Goal: Information Seeking & Learning: Learn about a topic

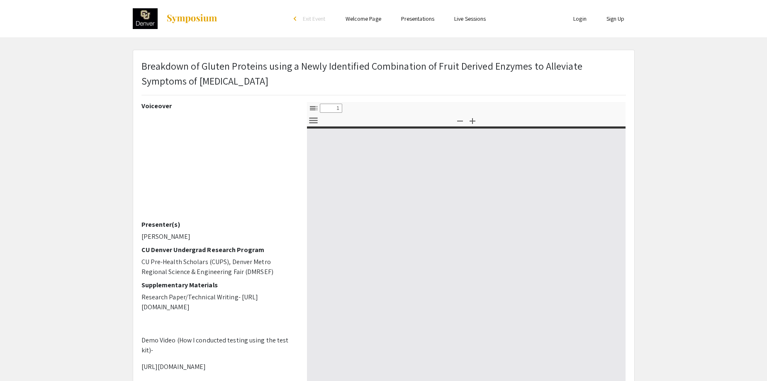
select select "custom"
type input "0"
select select "custom"
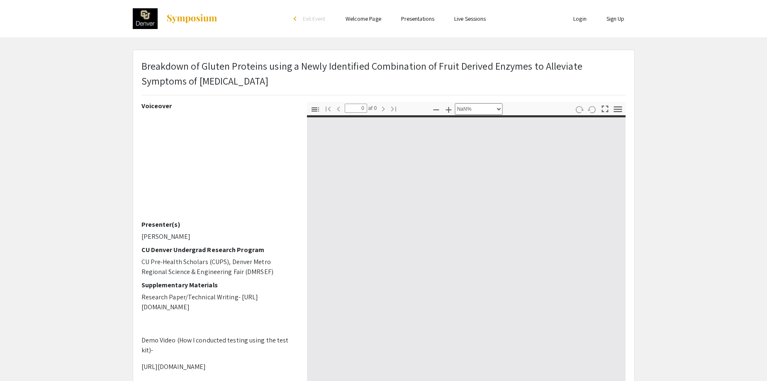
type input "1"
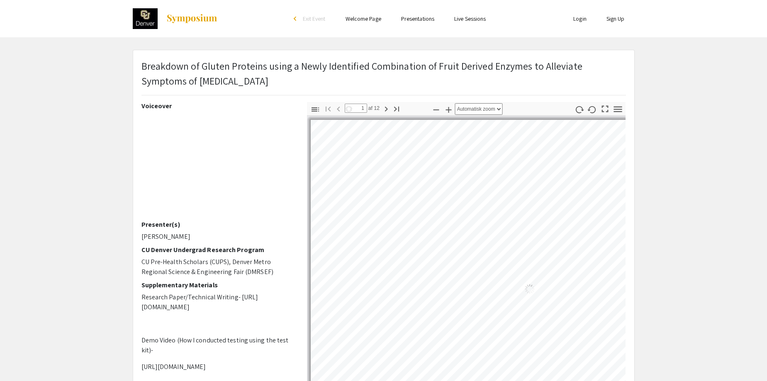
select select "auto"
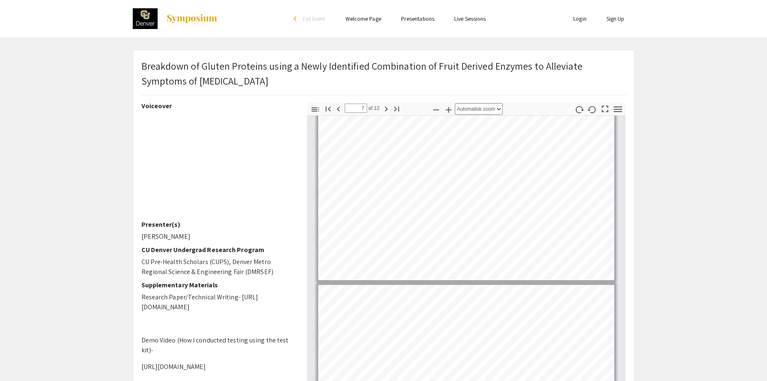
scroll to position [1411, 0]
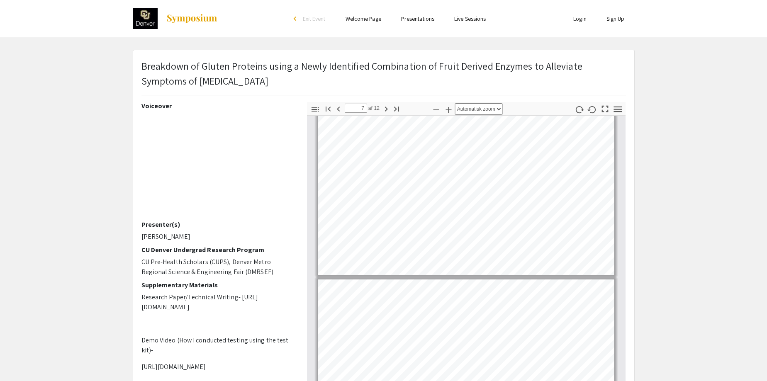
type input "8"
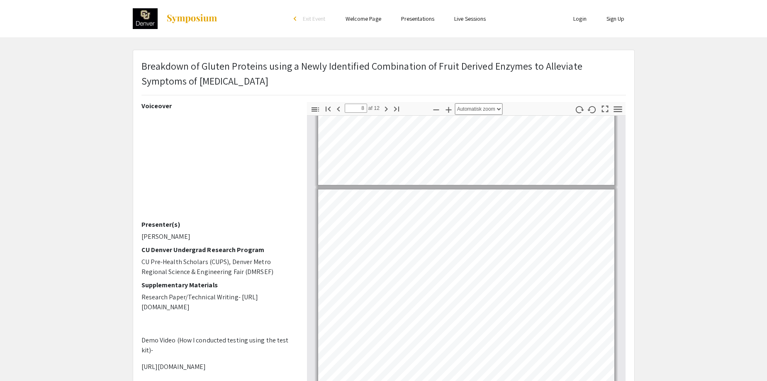
scroll to position [1632, 0]
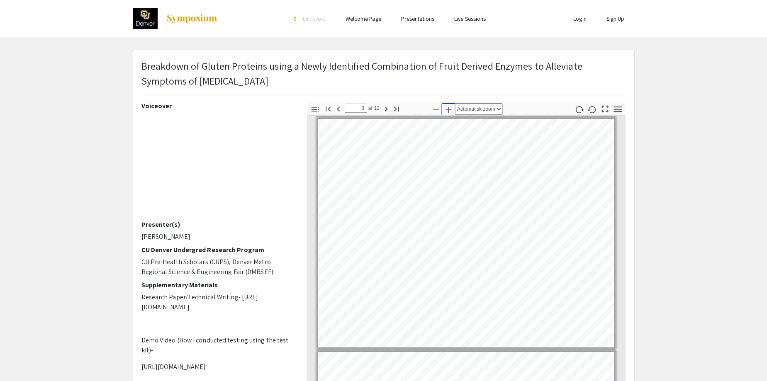
click at [450, 110] on icon "button" at bounding box center [449, 110] width 6 height 6
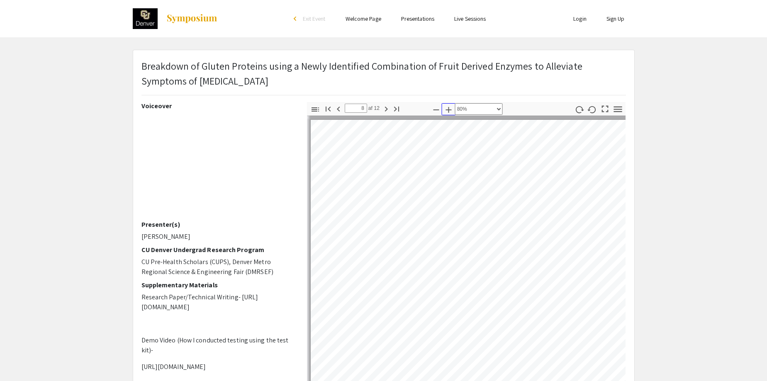
click at [450, 110] on icon "button" at bounding box center [449, 110] width 6 height 6
select select "custom"
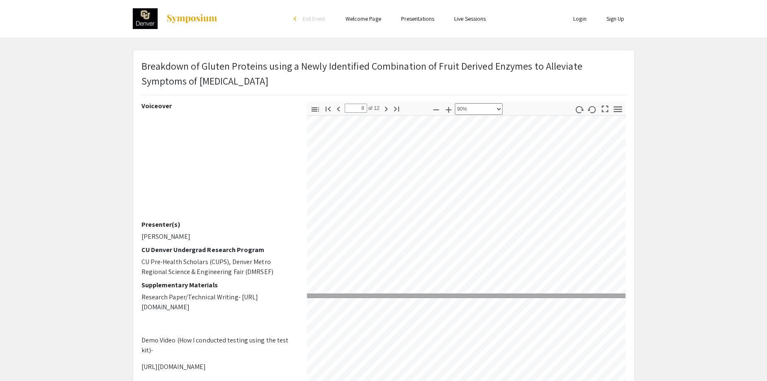
scroll to position [2376, 44]
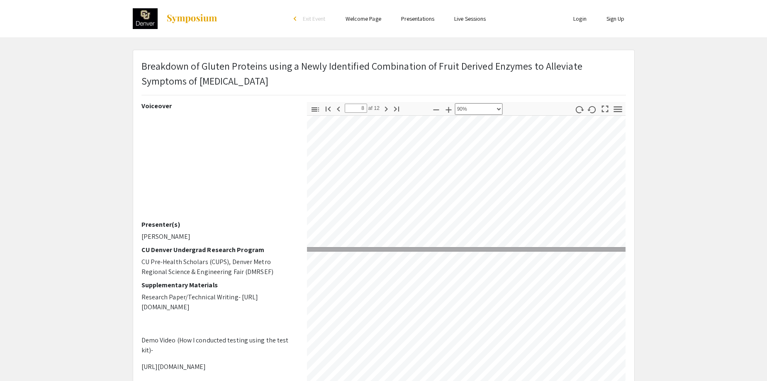
type input "9"
click at [433, 109] on icon "button" at bounding box center [436, 110] width 10 height 10
select select "custom"
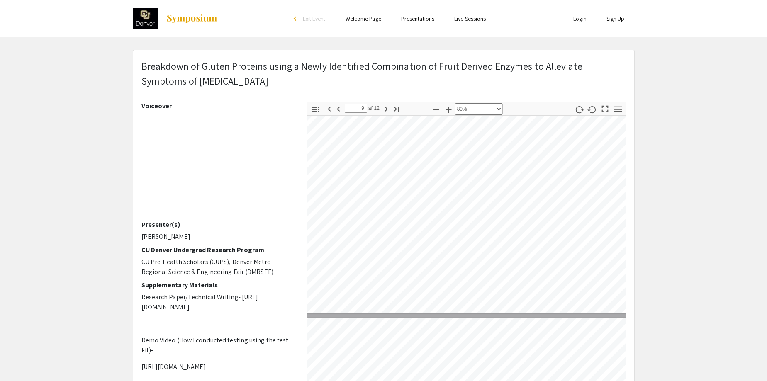
scroll to position [2332, 29]
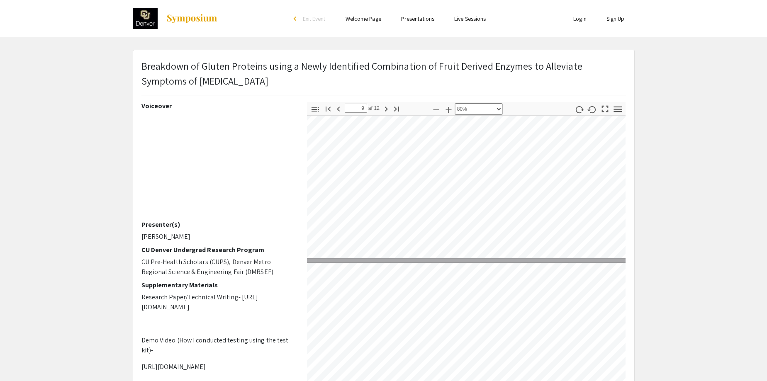
type input "10"
select select "custom"
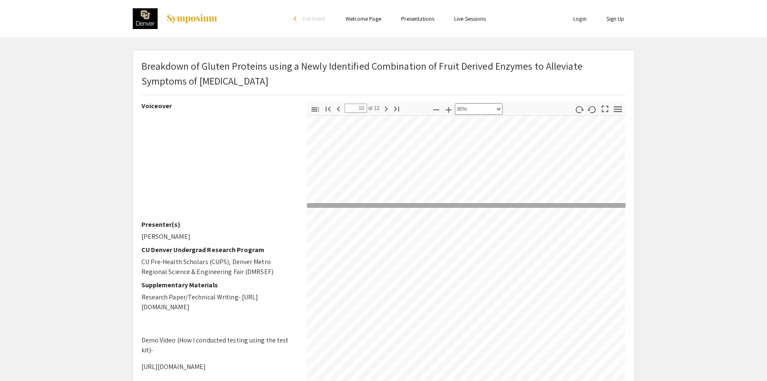
scroll to position [2387, 29]
click at [437, 108] on icon "button" at bounding box center [436, 110] width 10 height 10
type input "9"
select select "custom"
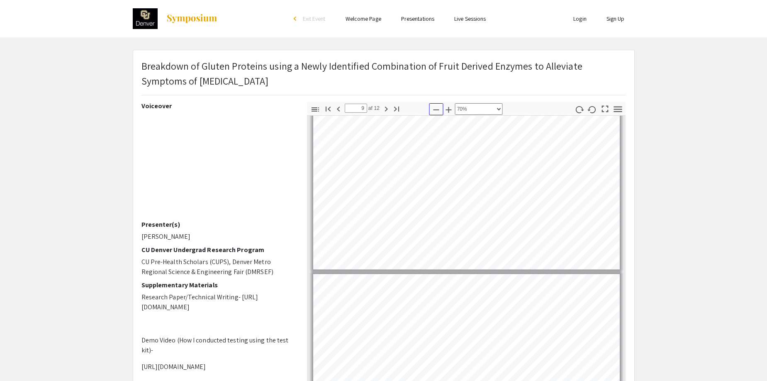
type input "10"
select select "custom"
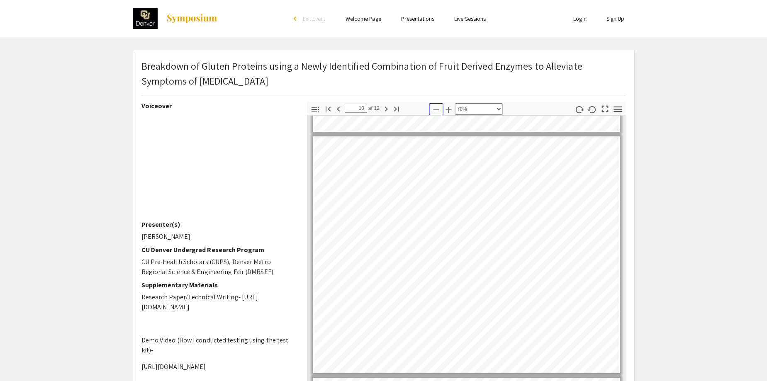
scroll to position [2156, 1]
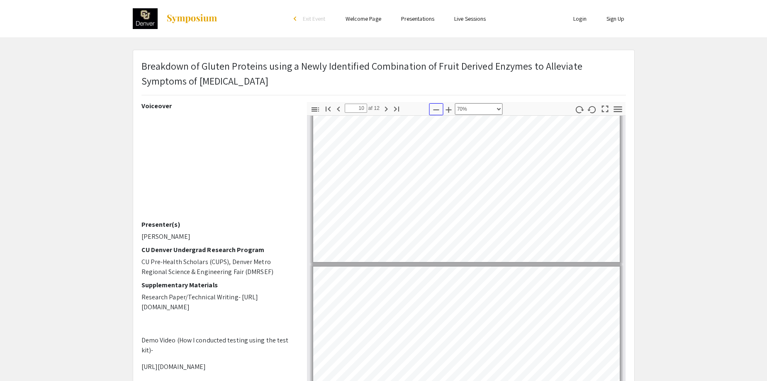
type input "11"
select select "custom"
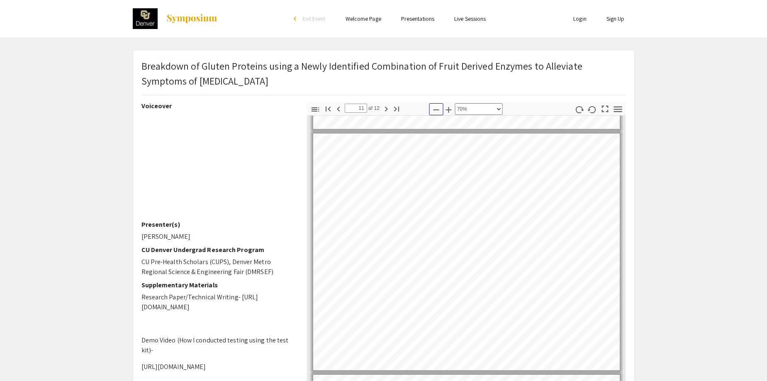
scroll to position [2405, 1]
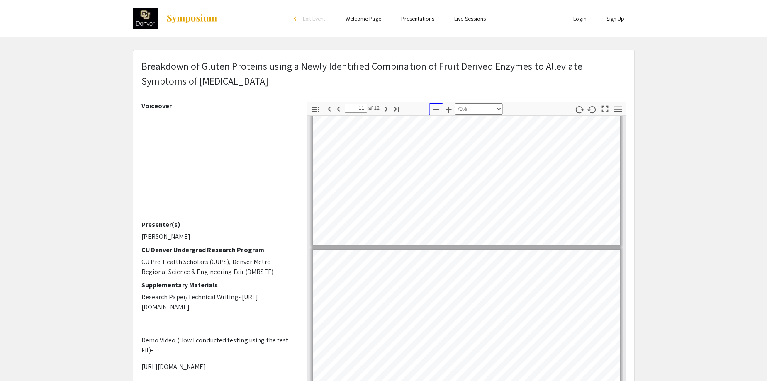
type input "12"
select select "custom"
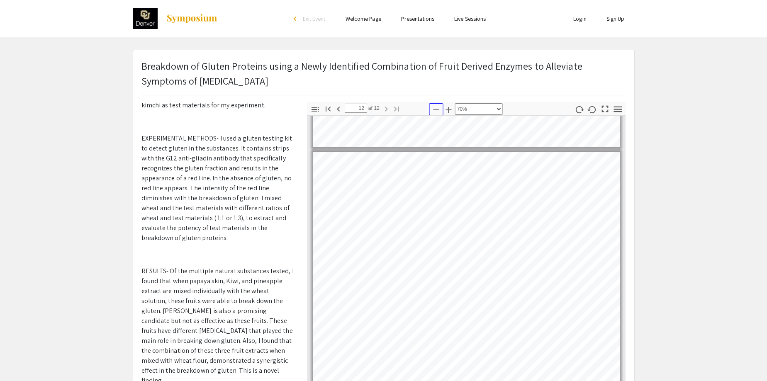
scroll to position [384, 0]
